Goal: Task Accomplishment & Management: Use online tool/utility

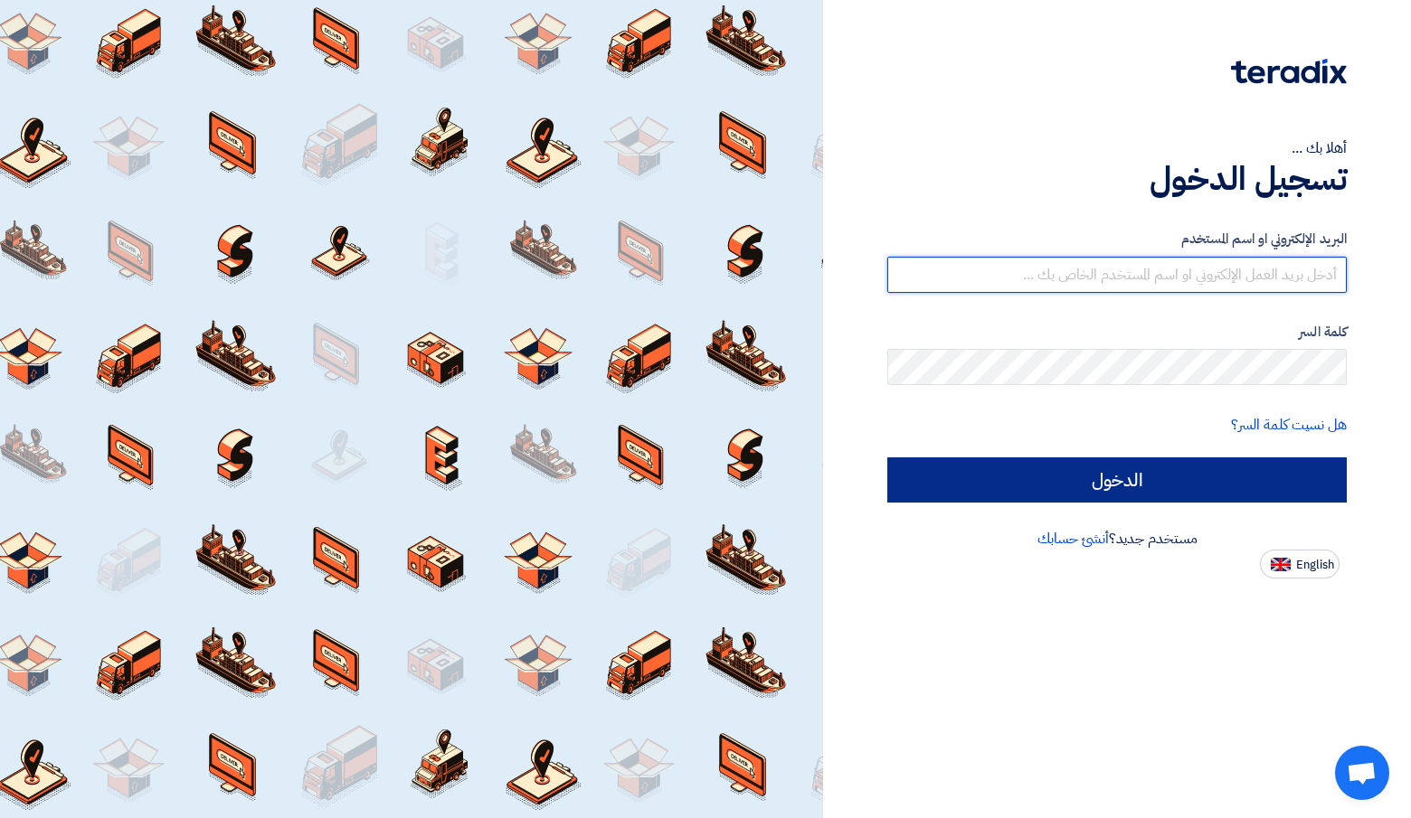
type input "[PERSON_NAME][EMAIL_ADDRESS][DOMAIN_NAME]"
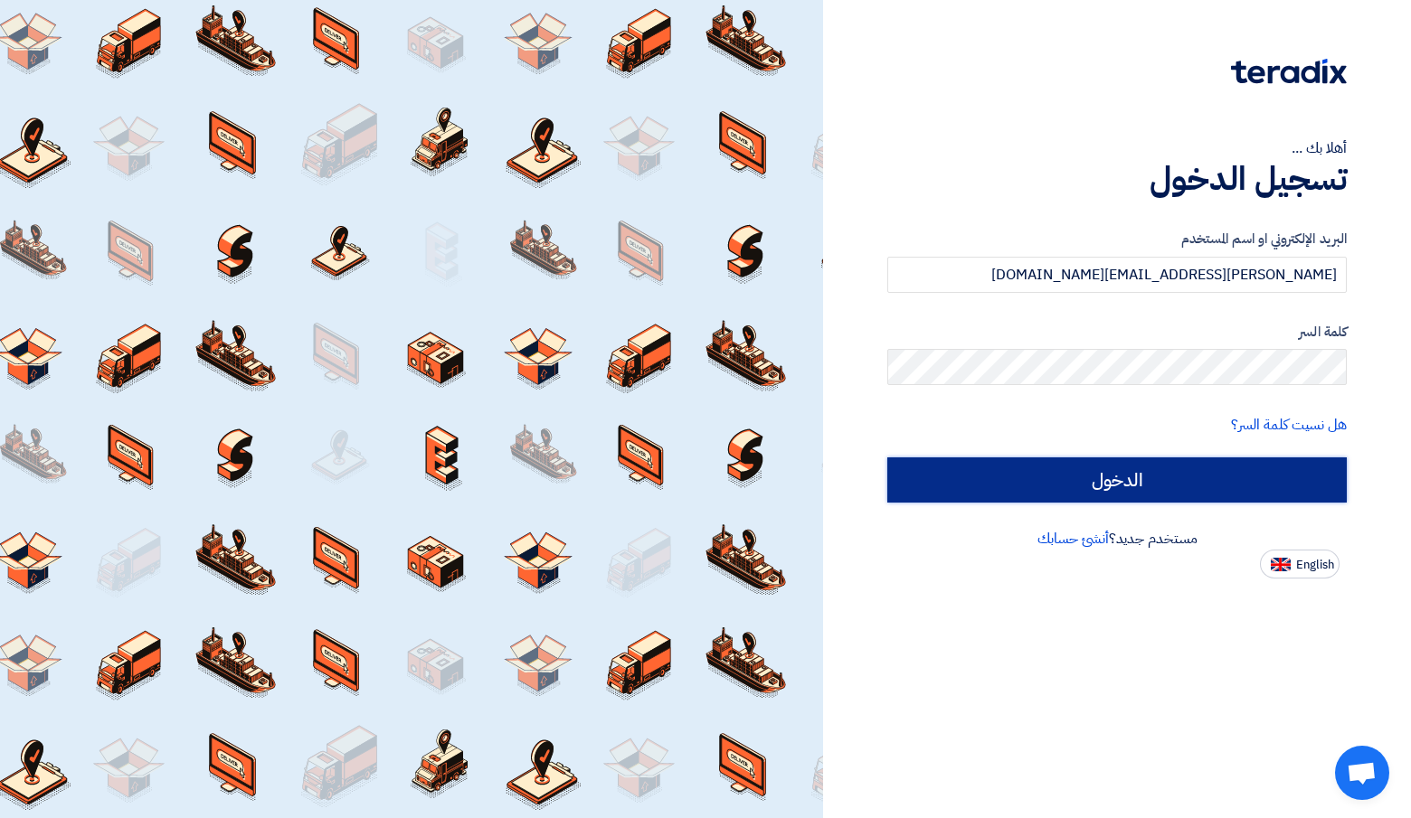
click at [1081, 490] on input "الدخول" at bounding box center [1116, 480] width 459 height 45
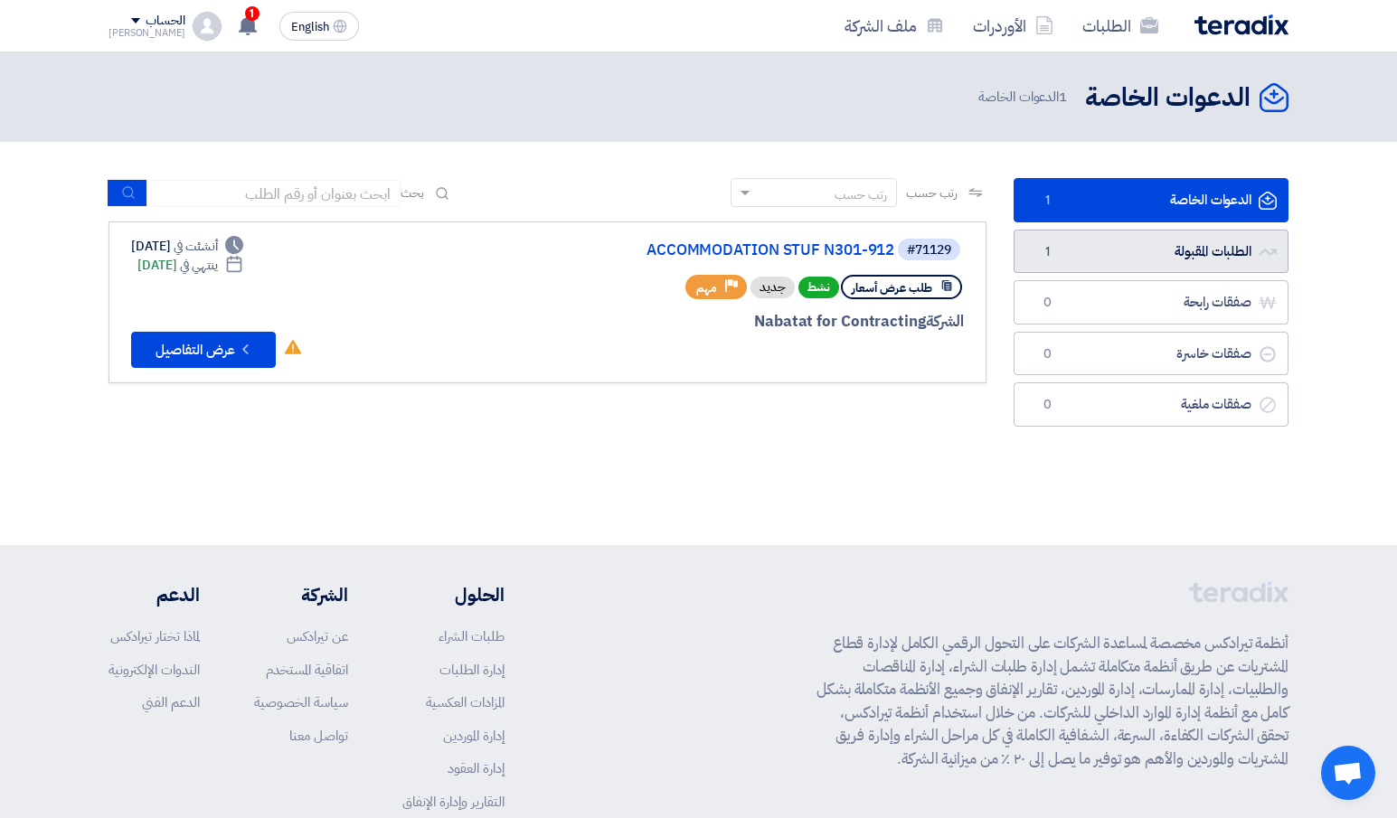
click at [1163, 260] on link "الطلبات المقبولة الطلبات المقبولة 1" at bounding box center [1151, 252] width 275 height 44
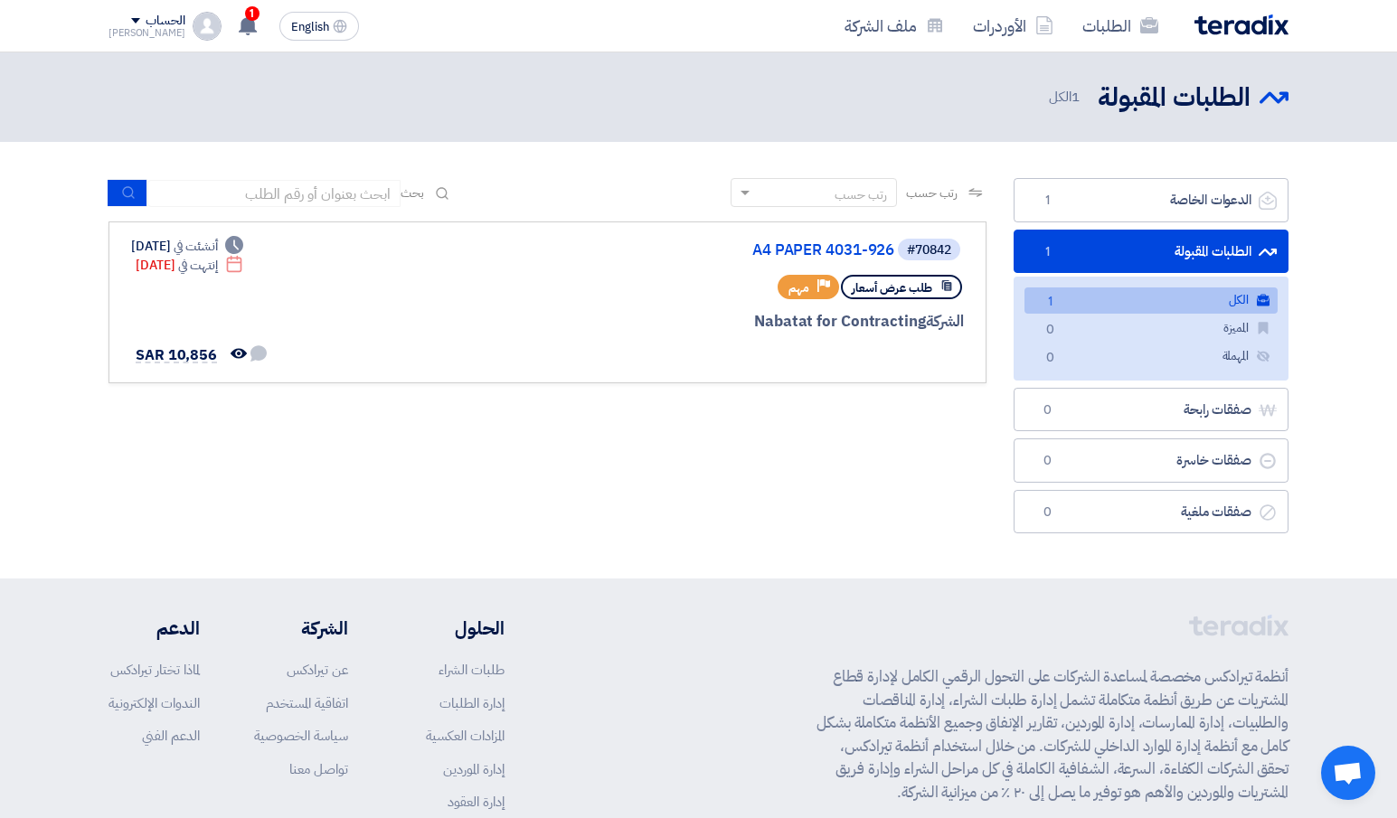
click at [222, 24] on app-header-notification-menu "1 تم نشر طلب عروض أسعار جديد - شاهد التفاصيل 59 minutes ago تم مشاهدة العرض الم…" at bounding box center [247, 26] width 51 height 36
click at [229, 23] on div "1 تم نشر طلب عروض أسعار جديد - شاهد التفاصيل 59 minutes ago تم مشاهدة العرض الم…" at bounding box center [247, 26] width 36 height 36
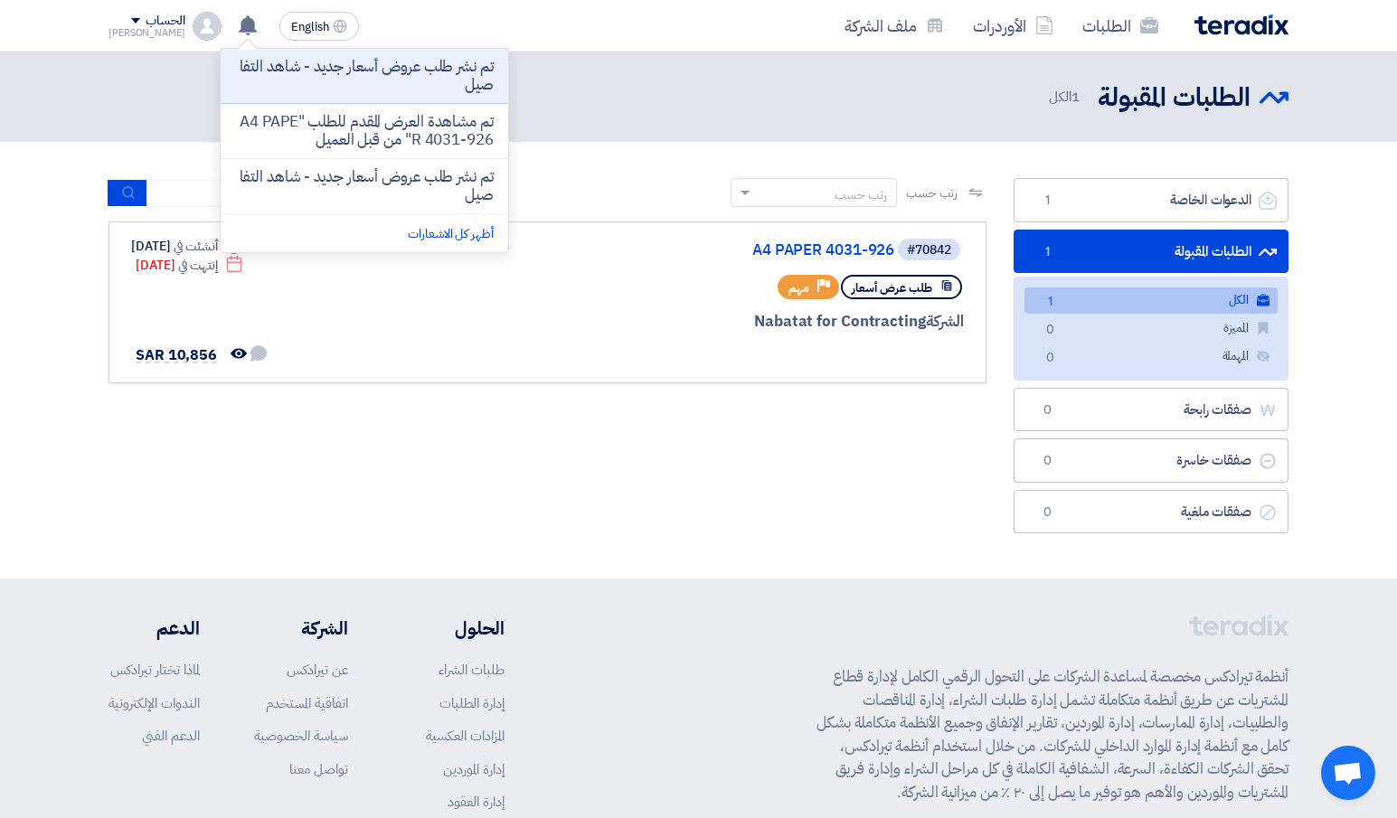
click at [156, 94] on div "الطلبات المقبولة الطلبات المقبولة 1 الكل" at bounding box center [699, 97] width 1180 height 35
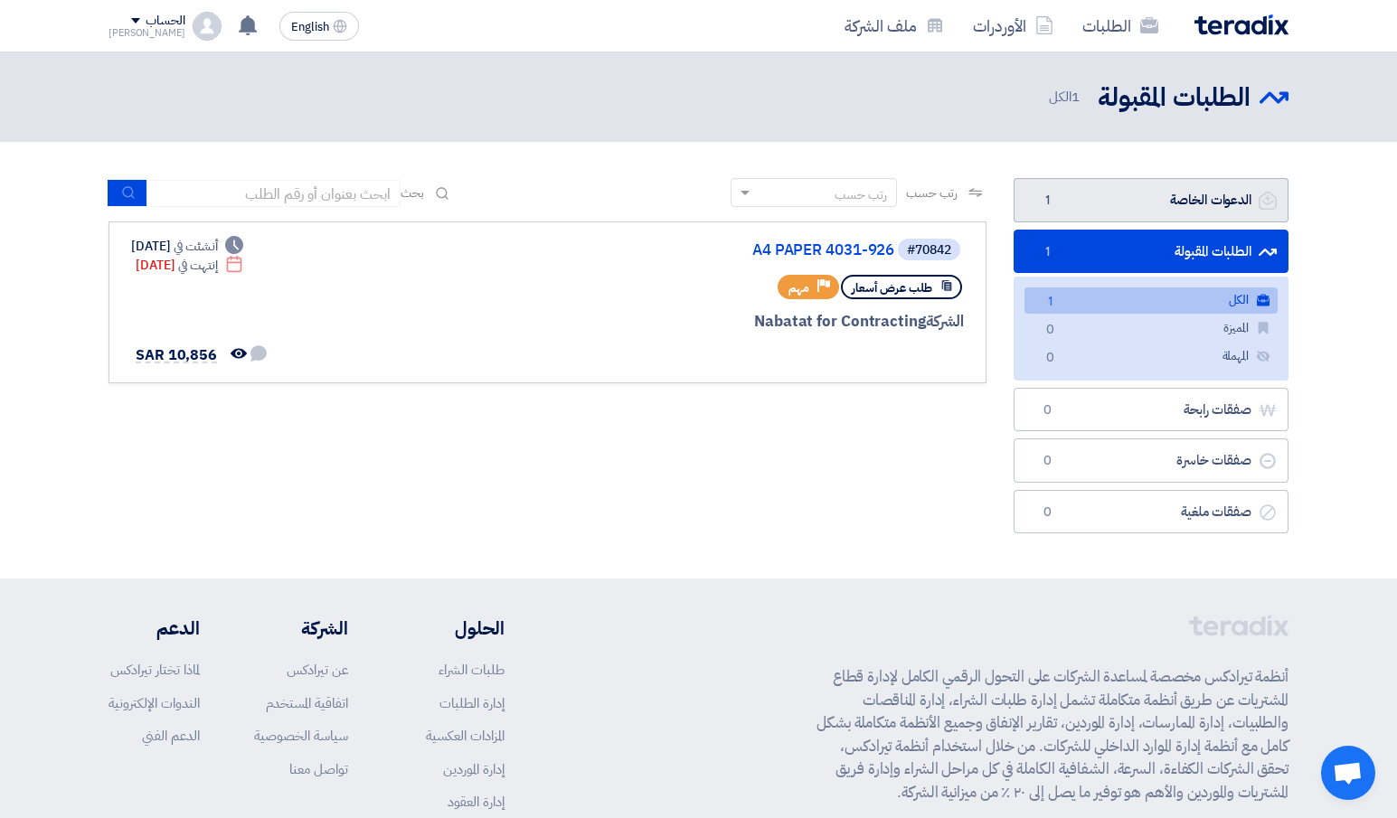
click at [1207, 190] on link "الدعوات الخاصة الدعوات الخاصة 1" at bounding box center [1151, 200] width 275 height 44
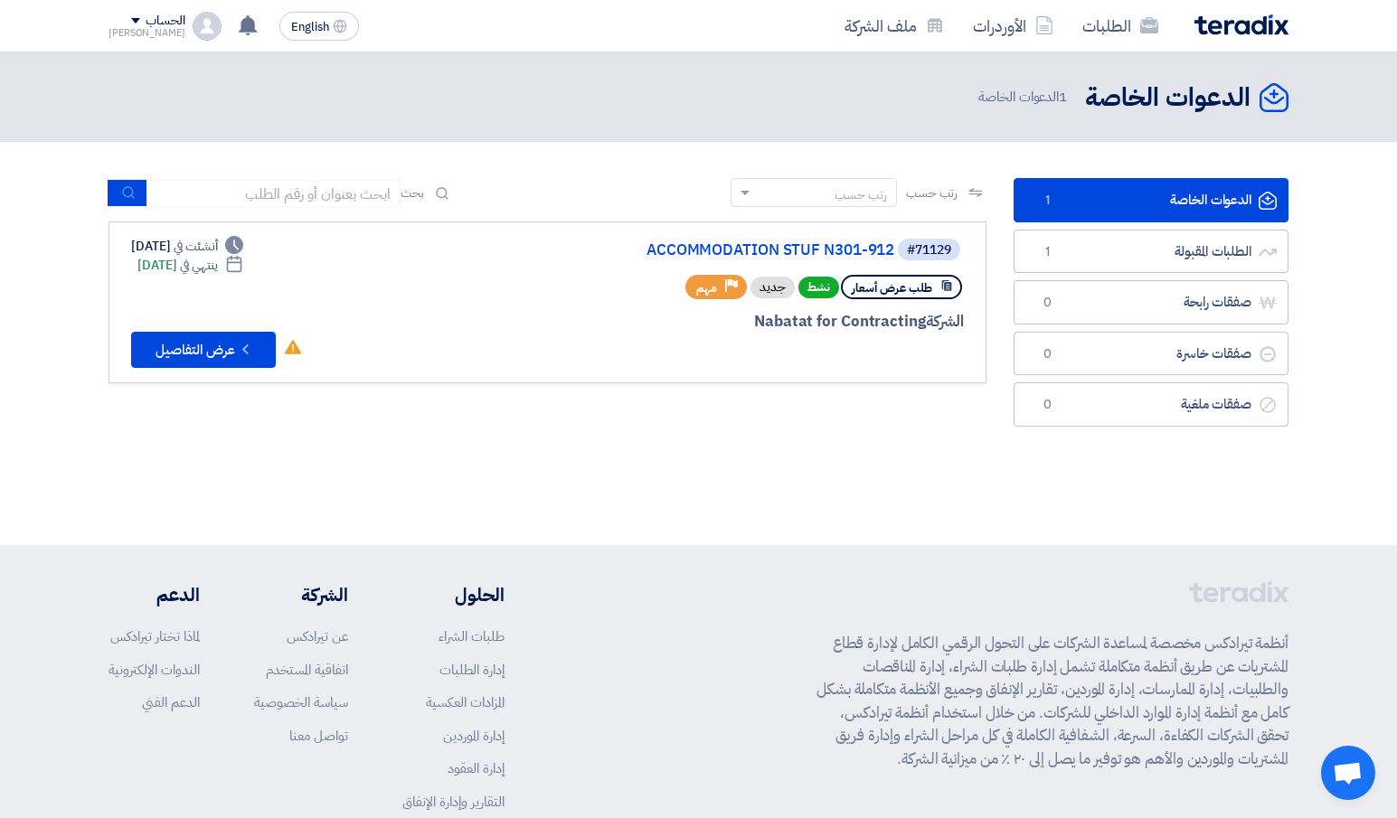
click at [564, 284] on div "طلب عرض أسعار نشط جديد Priority مهم" at bounding box center [746, 287] width 435 height 32
click at [188, 348] on button "Check details عرض التفاصيل" at bounding box center [203, 350] width 145 height 36
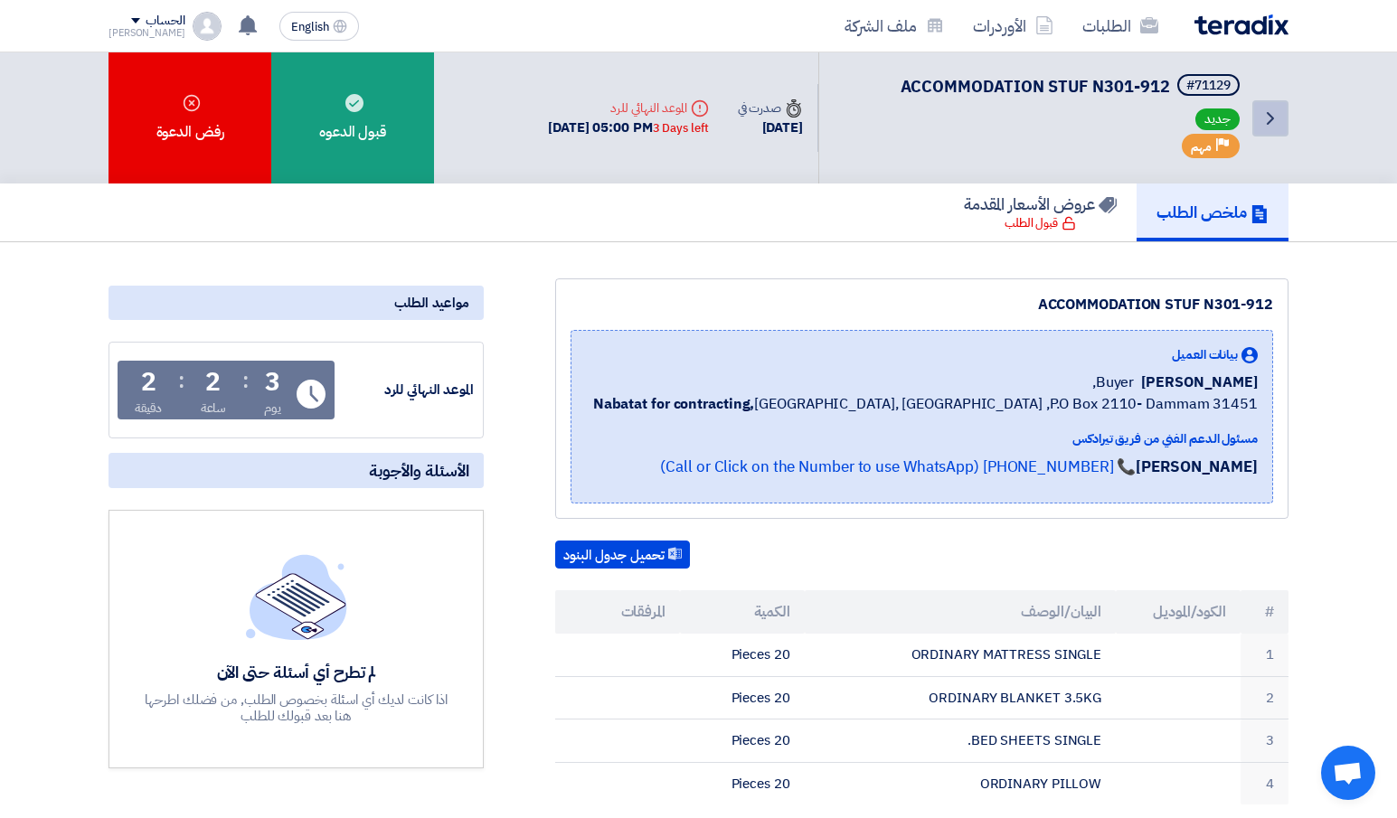
click at [1285, 117] on link "Back" at bounding box center [1270, 118] width 36 height 36
